Goal: Task Accomplishment & Management: Use online tool/utility

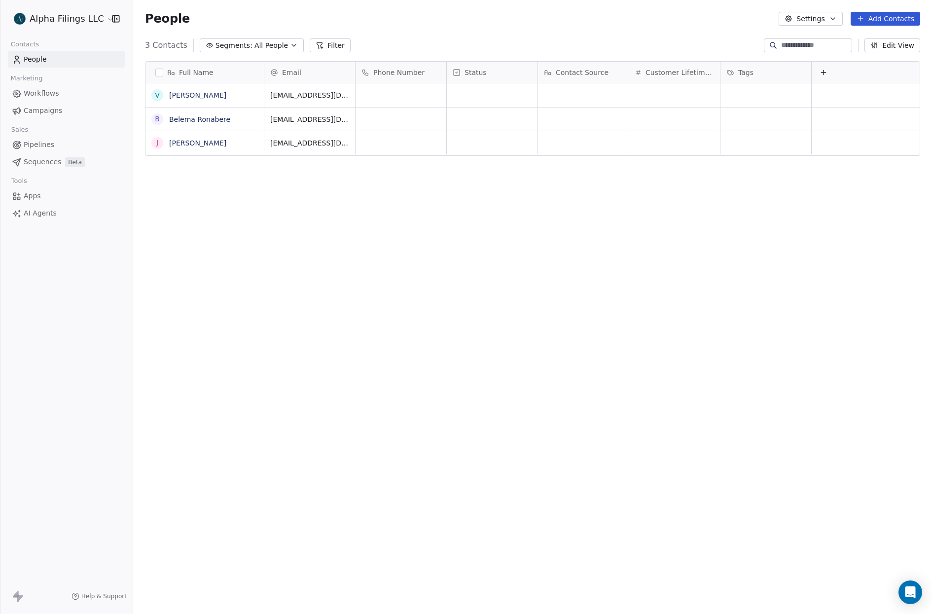
scroll to position [533, 791]
click at [877, 45] on icon "button" at bounding box center [874, 45] width 8 height 8
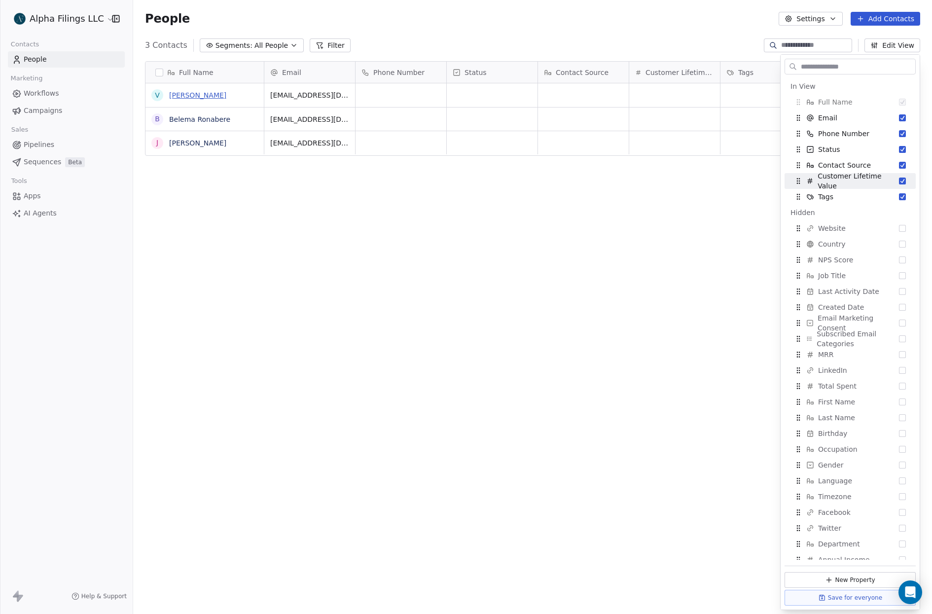
click at [183, 93] on link "[PERSON_NAME]" at bounding box center [197, 95] width 57 height 8
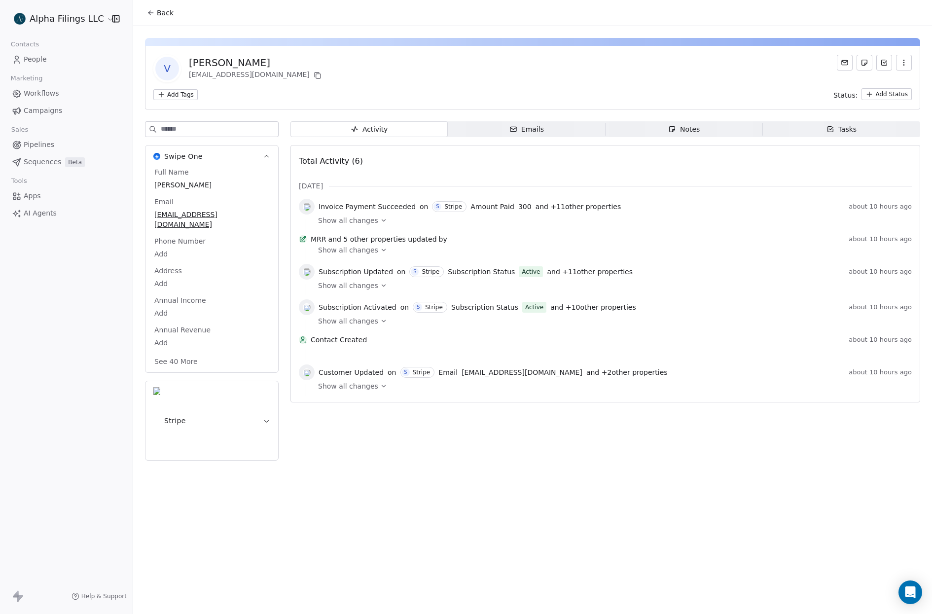
click at [209, 381] on button "Stripe" at bounding box center [211, 420] width 133 height 79
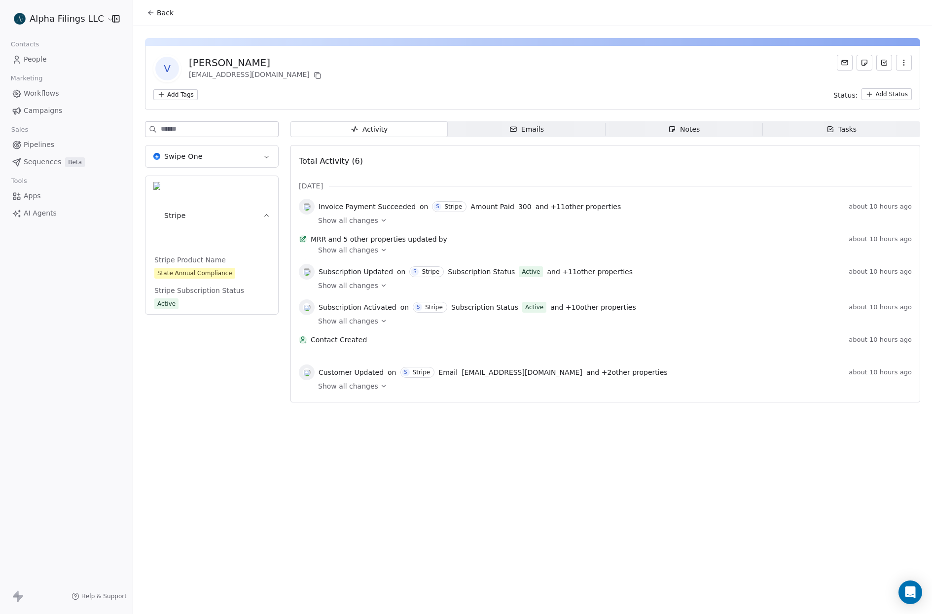
click at [220, 268] on div "State Annual Compliance" at bounding box center [194, 273] width 75 height 10
click at [364, 325] on span "Show all changes" at bounding box center [348, 321] width 60 height 10
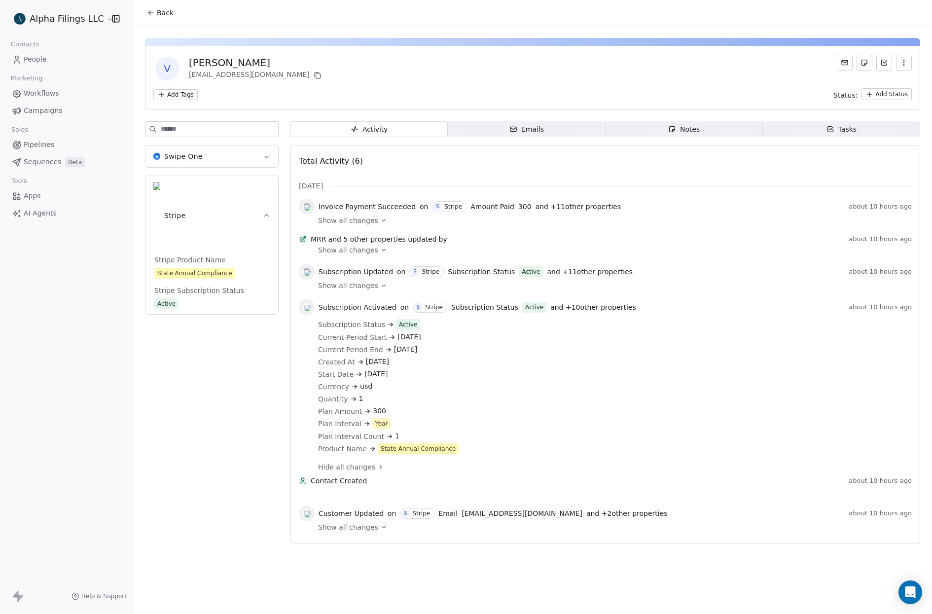
click at [60, 151] on link "Pipelines" at bounding box center [66, 145] width 117 height 16
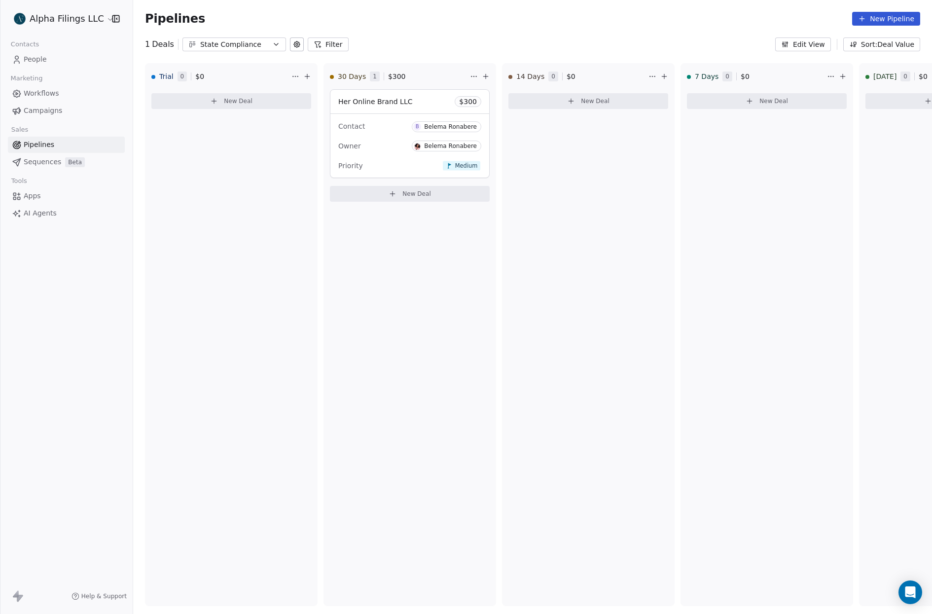
click at [42, 63] on span "People" at bounding box center [35, 59] width 23 height 10
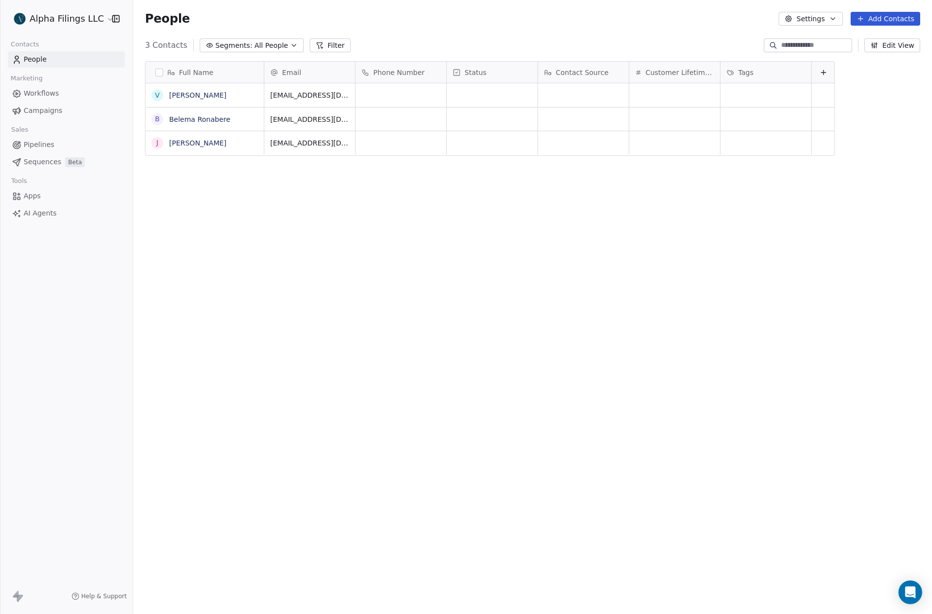
scroll to position [533, 791]
click at [907, 588] on icon "Open Intercom Messenger" at bounding box center [909, 592] width 11 height 13
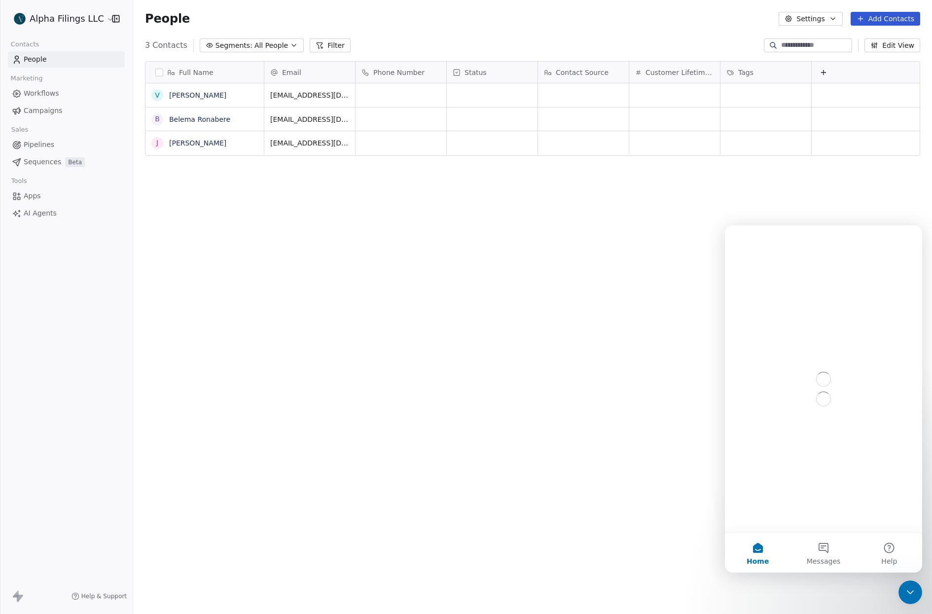
scroll to position [0, 0]
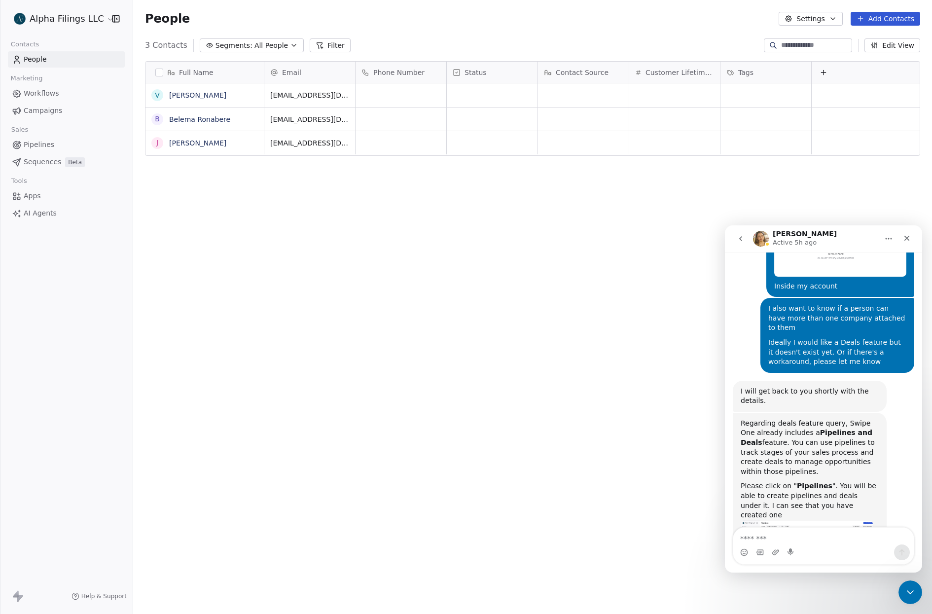
scroll to position [578, 0]
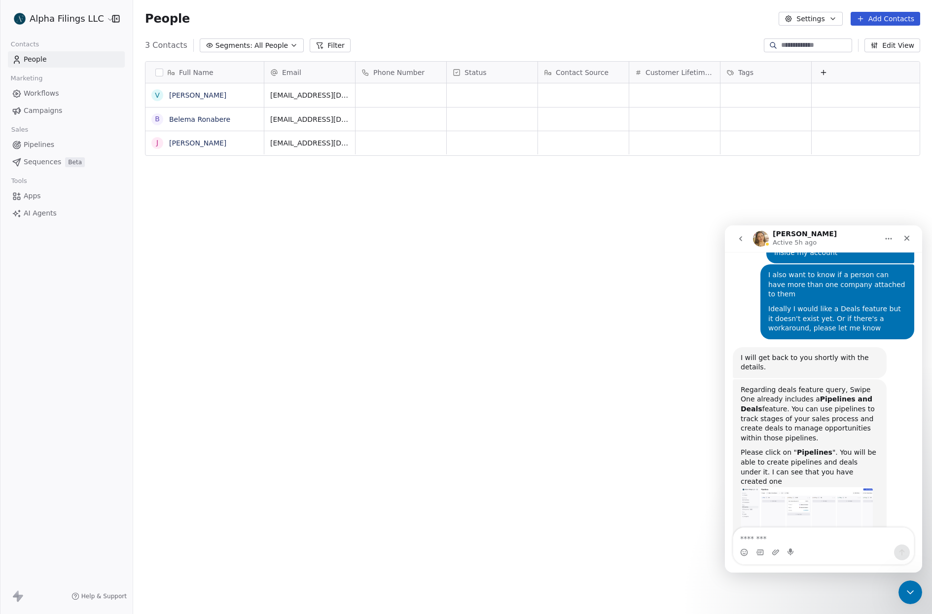
drag, startPoint x: 506, startPoint y: 291, endPoint x: 490, endPoint y: 286, distance: 16.9
click at [505, 290] on div "Full Name V [PERSON_NAME] B [PERSON_NAME] Email Phone Number Status Contact Sou…" at bounding box center [532, 323] width 799 height 540
click at [43, 144] on span "Pipelines" at bounding box center [39, 145] width 31 height 10
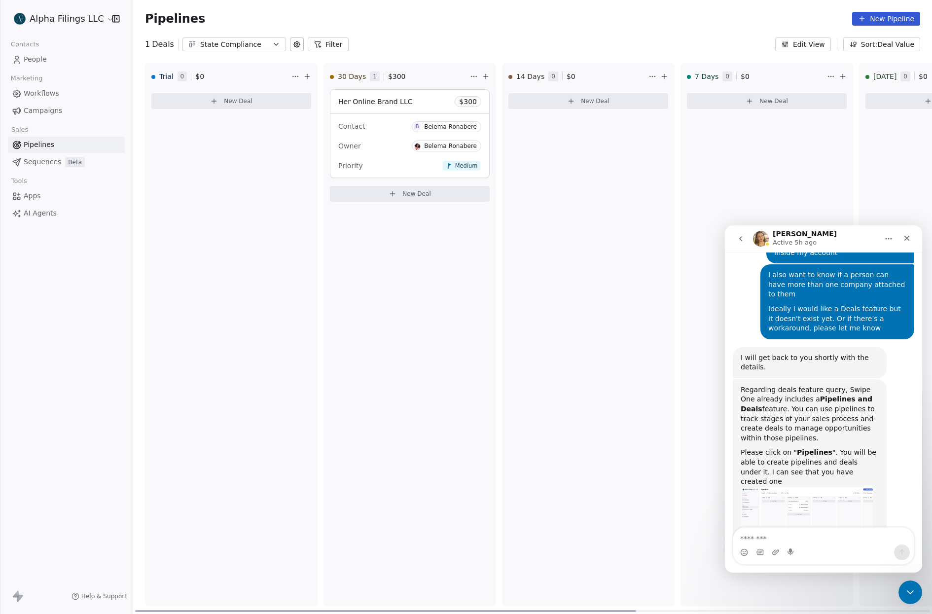
click at [370, 142] on div "Owner [PERSON_NAME]" at bounding box center [409, 146] width 143 height 16
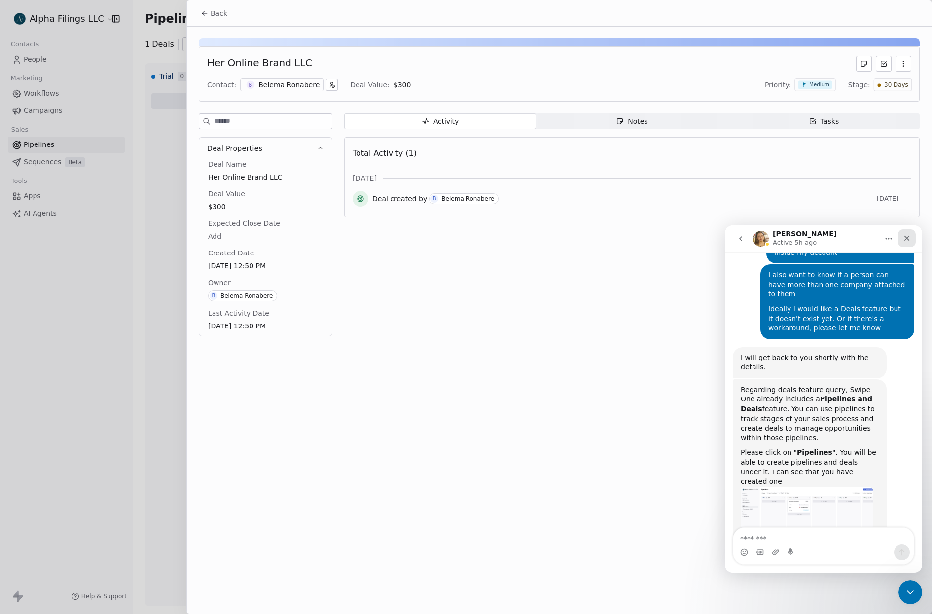
click at [905, 238] on icon "Close" at bounding box center [907, 238] width 8 height 8
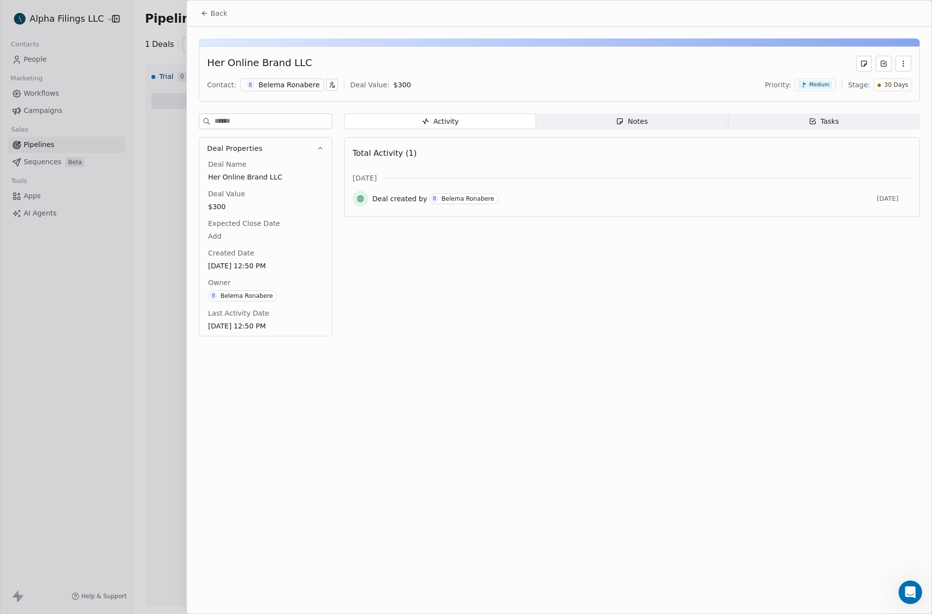
scroll to position [578, 0]
click at [901, 63] on icon "button" at bounding box center [903, 64] width 8 height 8
drag, startPoint x: 742, startPoint y: 79, endPoint x: 683, endPoint y: 91, distance: 59.5
click at [740, 79] on div "Contact: B [PERSON_NAME] Deal Value: $ 300 Priority: Medium Stage: 30 Days" at bounding box center [559, 84] width 704 height 15
click at [588, 125] on span "Notes Notes" at bounding box center [632, 121] width 192 height 16
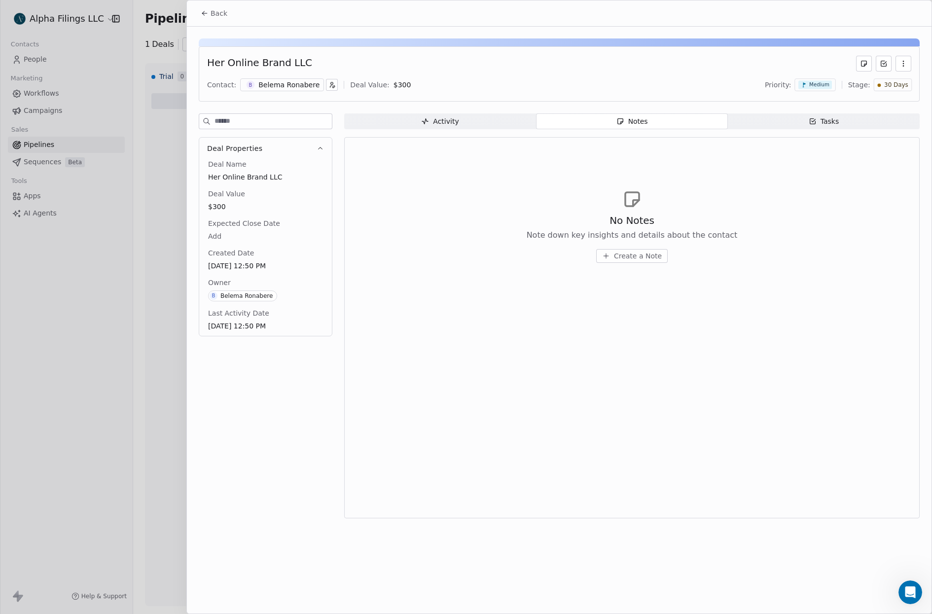
click at [784, 120] on span "Tasks Tasks" at bounding box center [824, 121] width 192 height 16
click at [330, 86] on icon "button" at bounding box center [331, 87] width 2 height 2
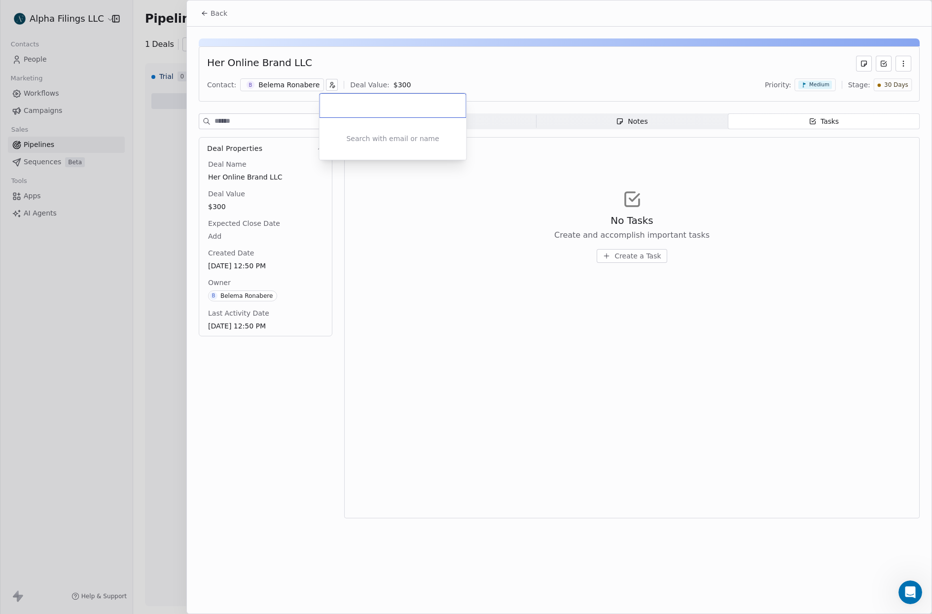
click at [380, 66] on html "Alpha Filings LLC Contacts People Marketing Workflows Campaigns Sales Pipelines…" at bounding box center [466, 307] width 932 height 614
click at [243, 326] on span "[DATE] 12:50 PM" at bounding box center [266, 326] width 114 height 10
click at [41, 136] on div at bounding box center [466, 307] width 932 height 614
click at [73, 123] on div at bounding box center [466, 307] width 932 height 614
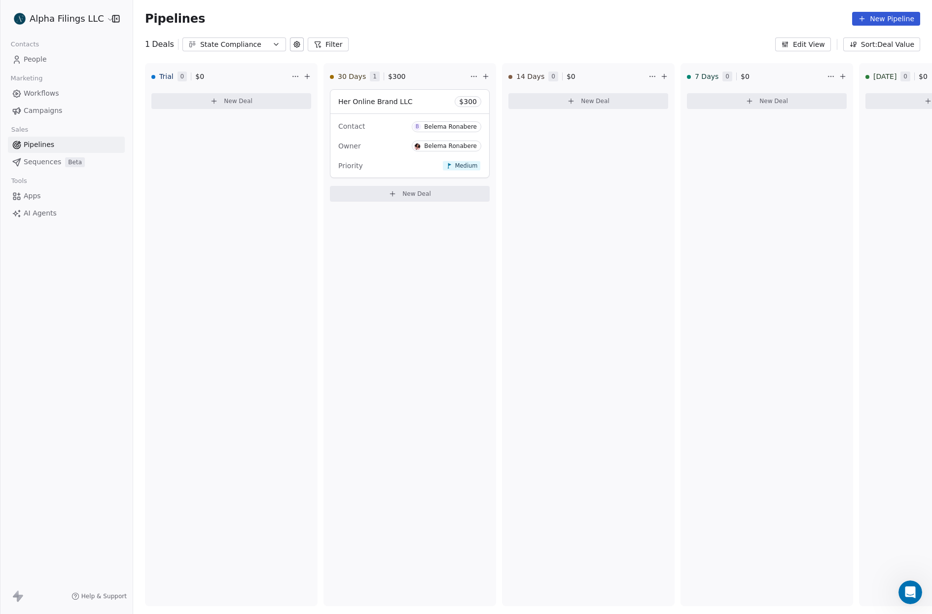
click at [72, 92] on link "Workflows" at bounding box center [66, 93] width 117 height 16
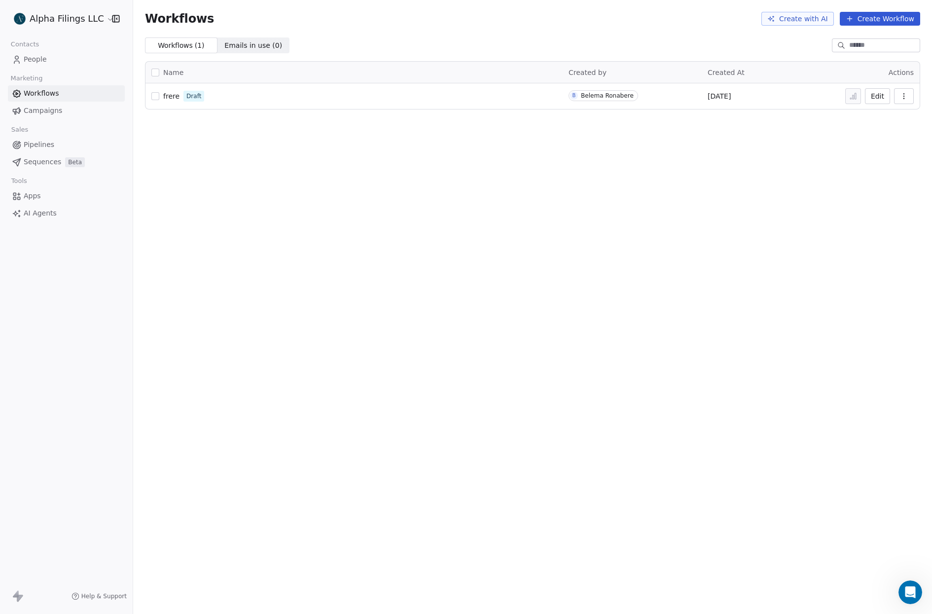
click at [164, 97] on span "frere" at bounding box center [171, 96] width 16 height 8
click at [172, 96] on span "frere" at bounding box center [171, 96] width 16 height 8
